Goal: Navigation & Orientation: Find specific page/section

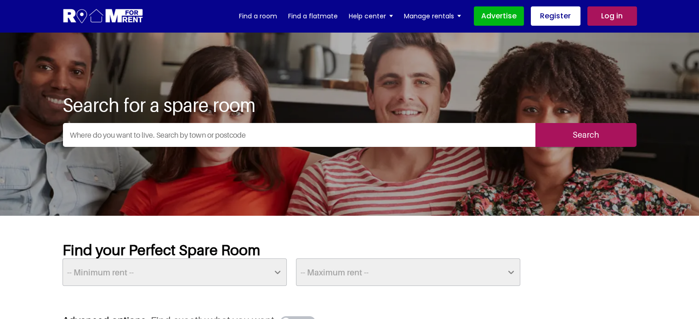
click at [294, 135] on input "text" at bounding box center [299, 135] width 472 height 24
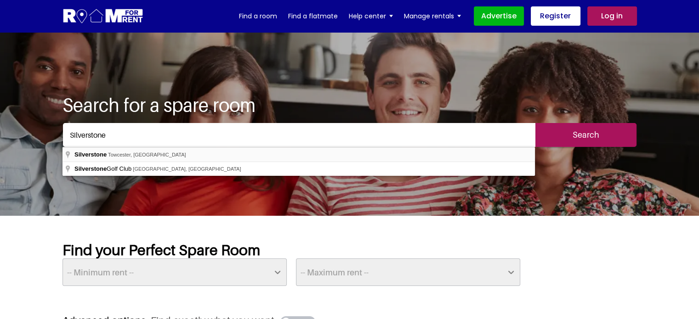
type input "Silverstone, [GEOGRAPHIC_DATA], [GEOGRAPHIC_DATA]"
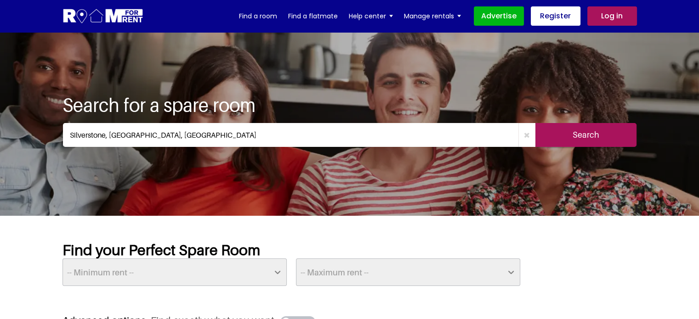
click at [581, 137] on input "Search" at bounding box center [585, 135] width 101 height 24
click at [305, 18] on link "Find a flatmate" at bounding box center [313, 16] width 50 height 14
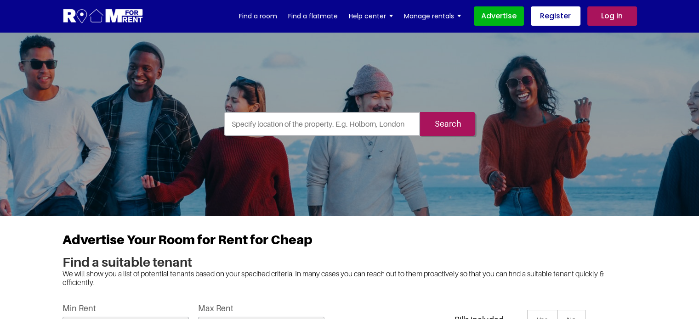
click at [296, 123] on input "text" at bounding box center [322, 124] width 197 height 24
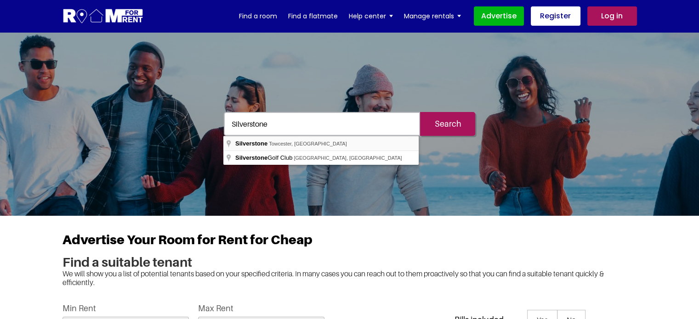
type input "Silverstone, [GEOGRAPHIC_DATA], [GEOGRAPHIC_DATA]"
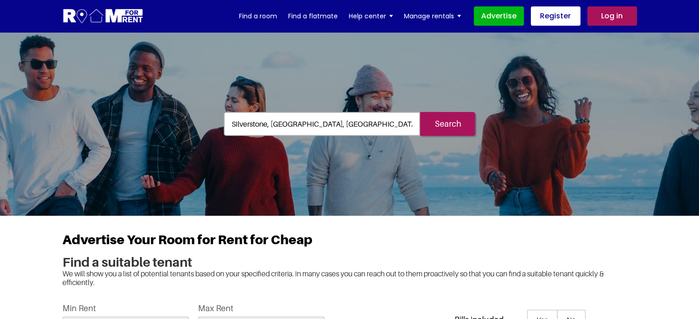
click at [452, 121] on input "Search" at bounding box center [447, 124] width 55 height 24
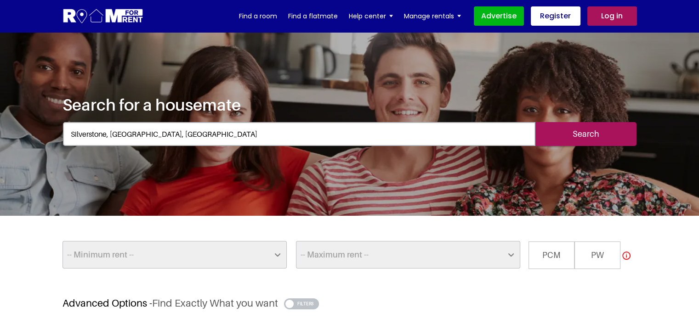
scroll to position [279, 0]
